Goal: Find specific page/section: Find specific page/section

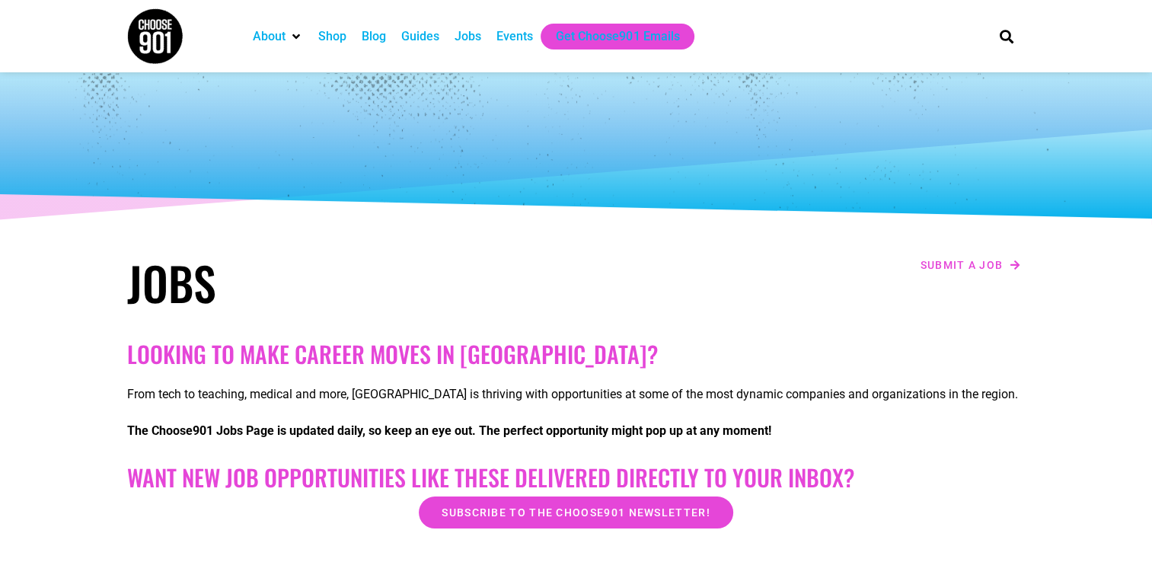
click at [469, 38] on div "Jobs" at bounding box center [467, 36] width 27 height 18
click at [471, 40] on div "Jobs" at bounding box center [467, 36] width 27 height 18
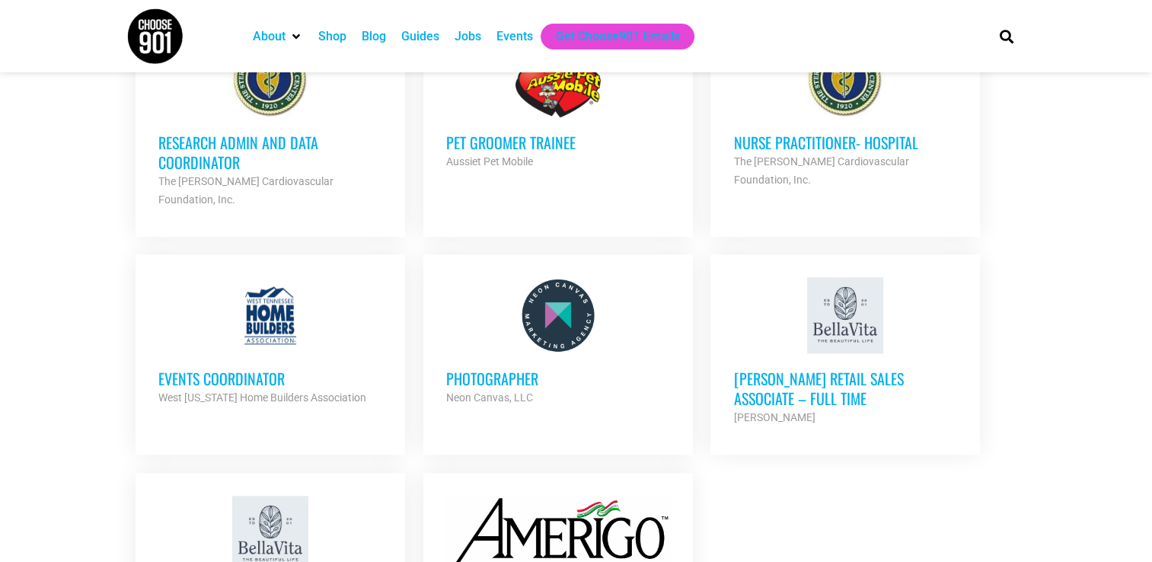
scroll to position [1723, 0]
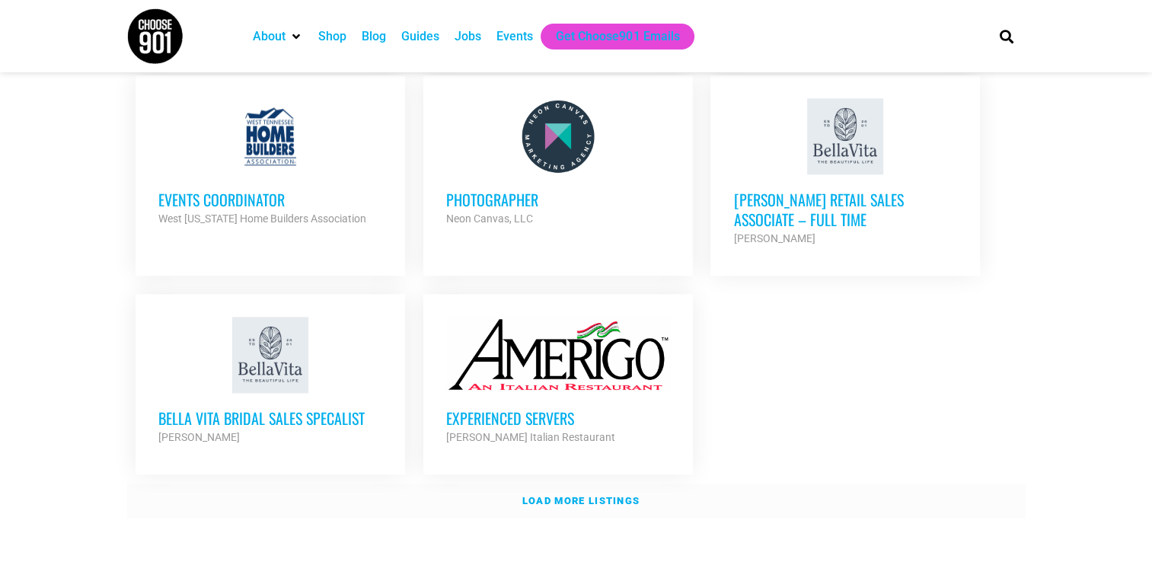
click at [572, 495] on strong "Load more listings" at bounding box center [580, 500] width 117 height 11
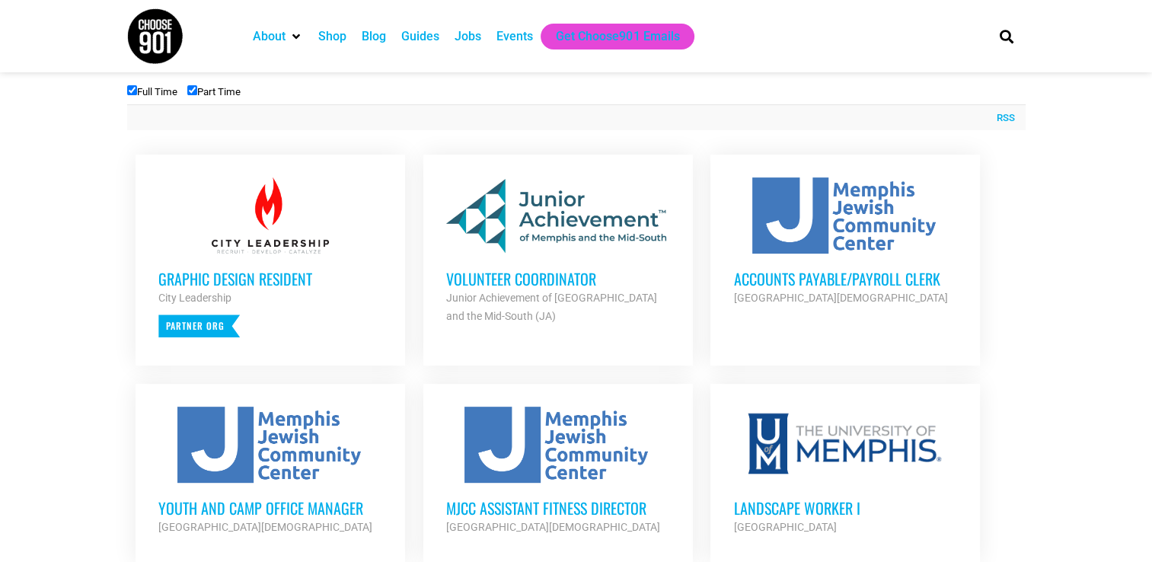
scroll to position [539, 0]
